Goal: Information Seeking & Learning: Learn about a topic

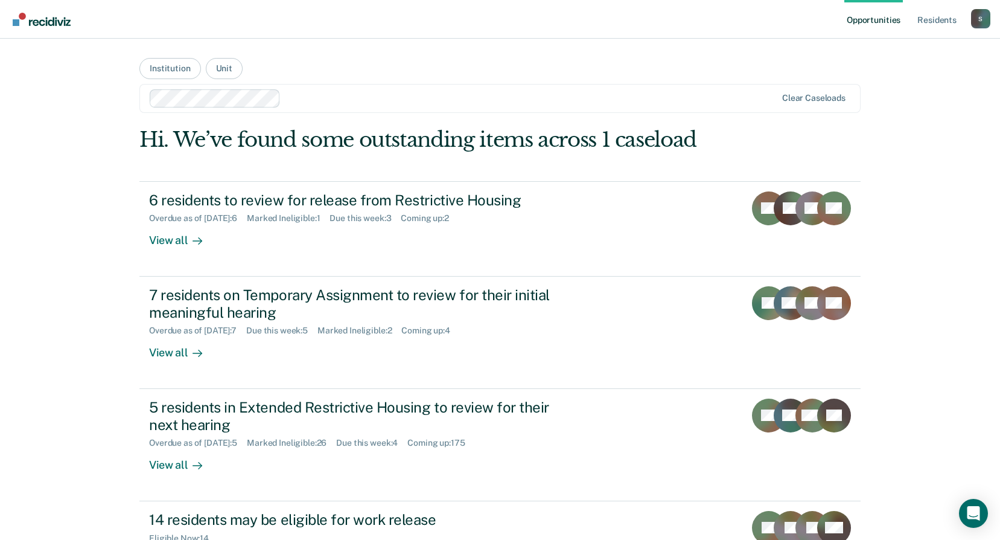
drag, startPoint x: 72, startPoint y: 312, endPoint x: 112, endPoint y: 220, distance: 100.0
click at [71, 310] on div "Opportunities Resident s [PERSON_NAME][EMAIL_ADDRESS][PERSON_NAME][DOMAIN_NAME]…" at bounding box center [500, 369] width 1000 height 739
click at [925, 20] on link "Resident s" at bounding box center [937, 19] width 44 height 39
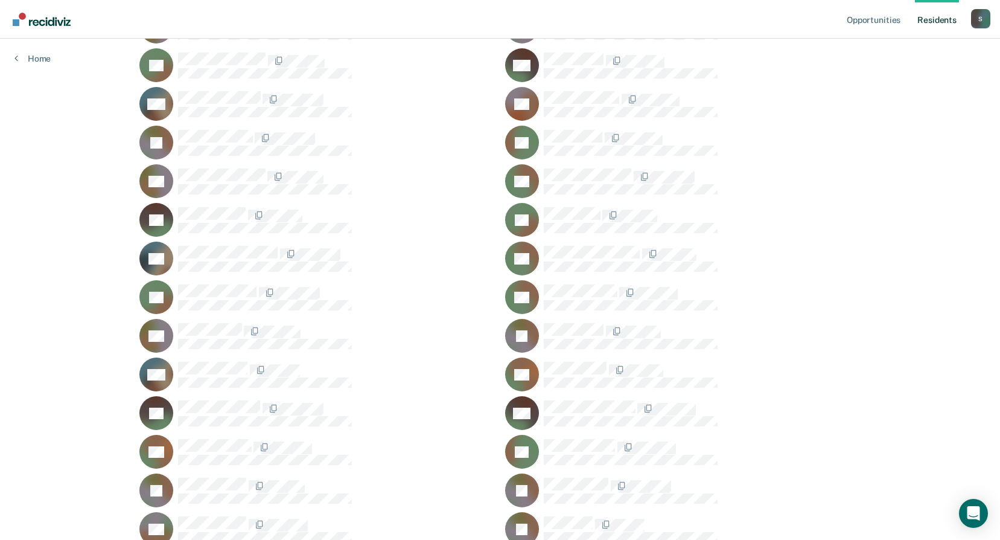
scroll to position [1268, 0]
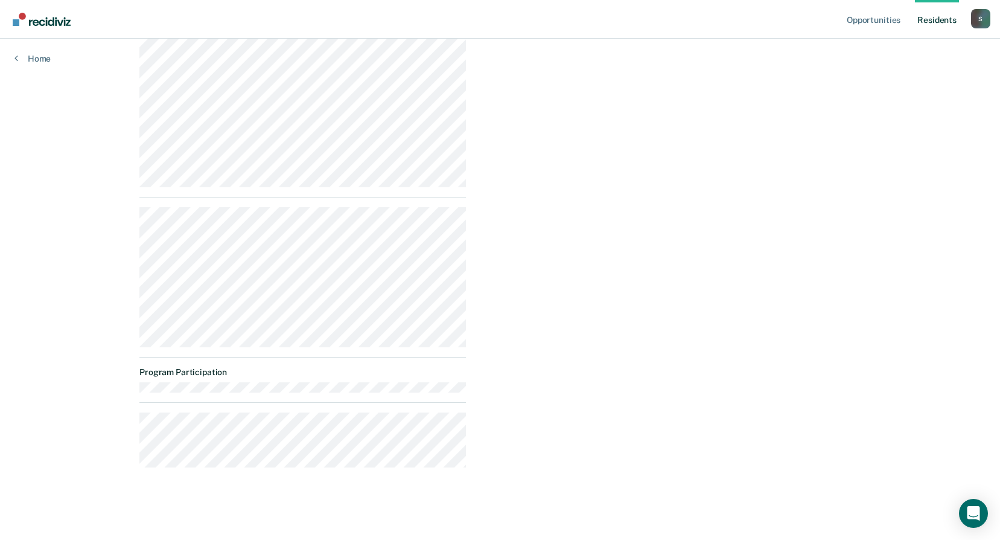
scroll to position [168, 0]
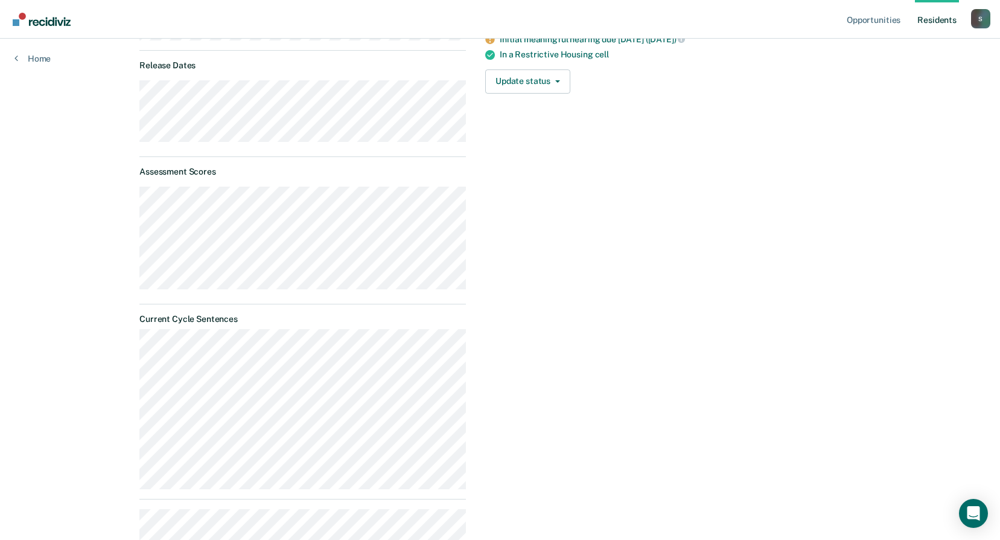
click at [933, 23] on link "Resident s" at bounding box center [937, 19] width 44 height 39
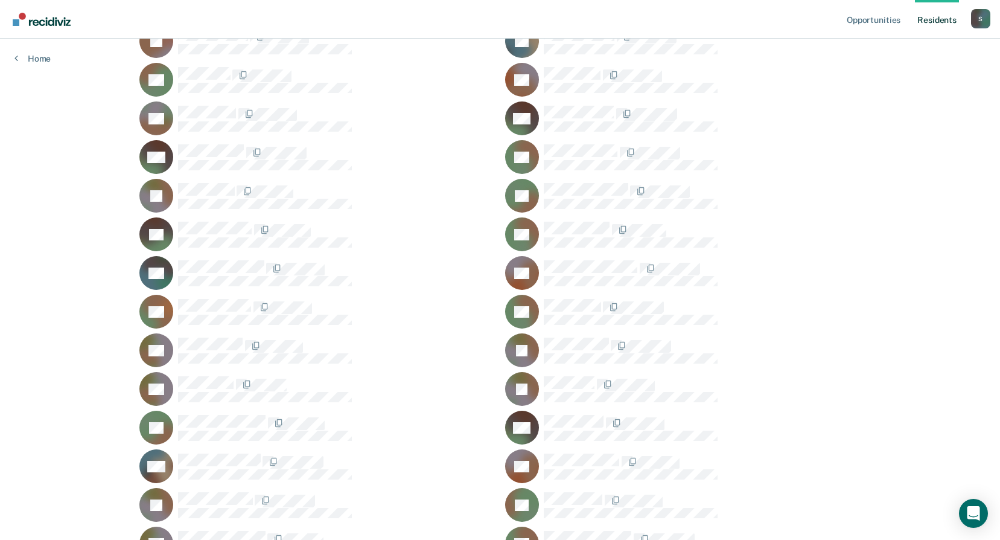
scroll to position [966, 0]
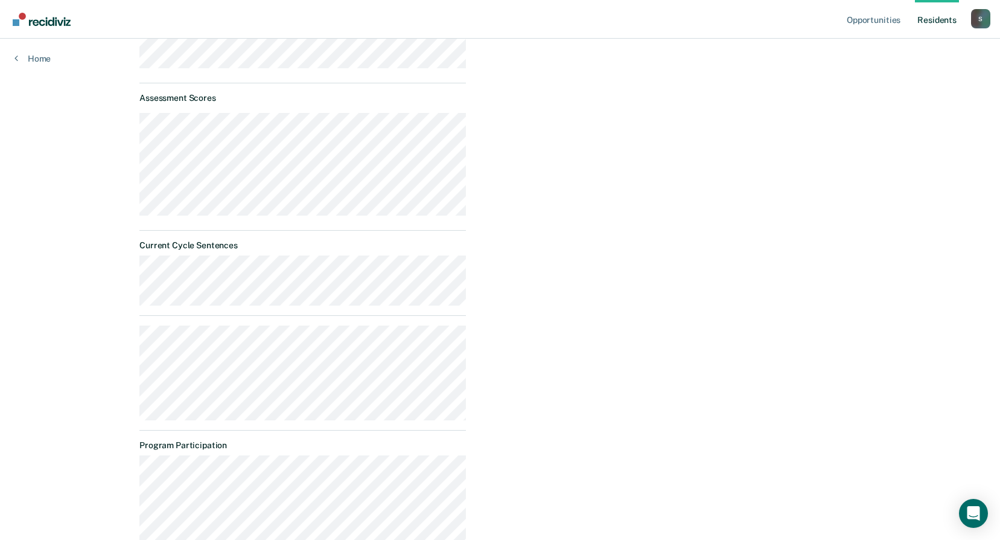
scroll to position [452, 0]
